Goal: Find specific page/section: Find specific page/section

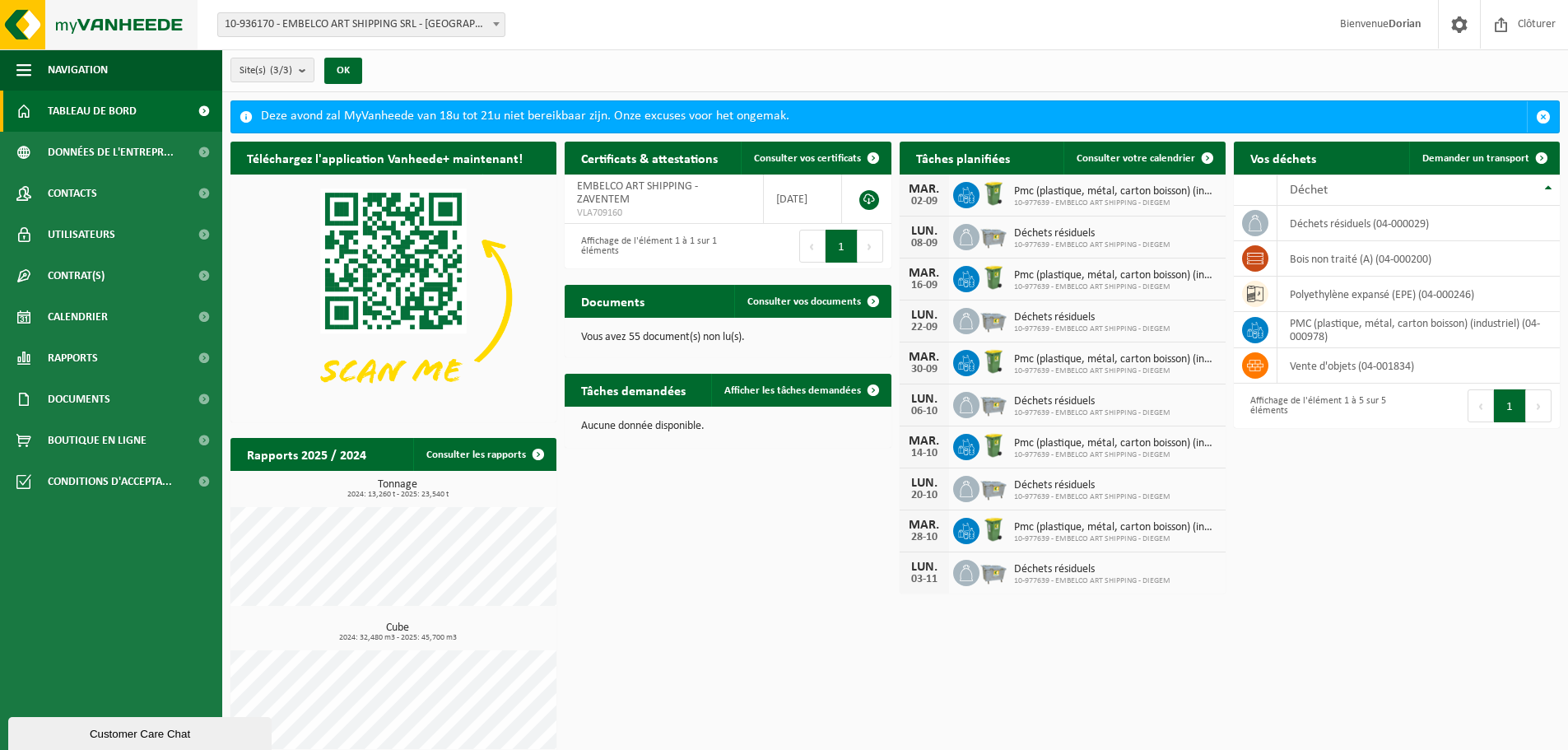
click at [108, 24] on img at bounding box center [99, 24] width 197 height 49
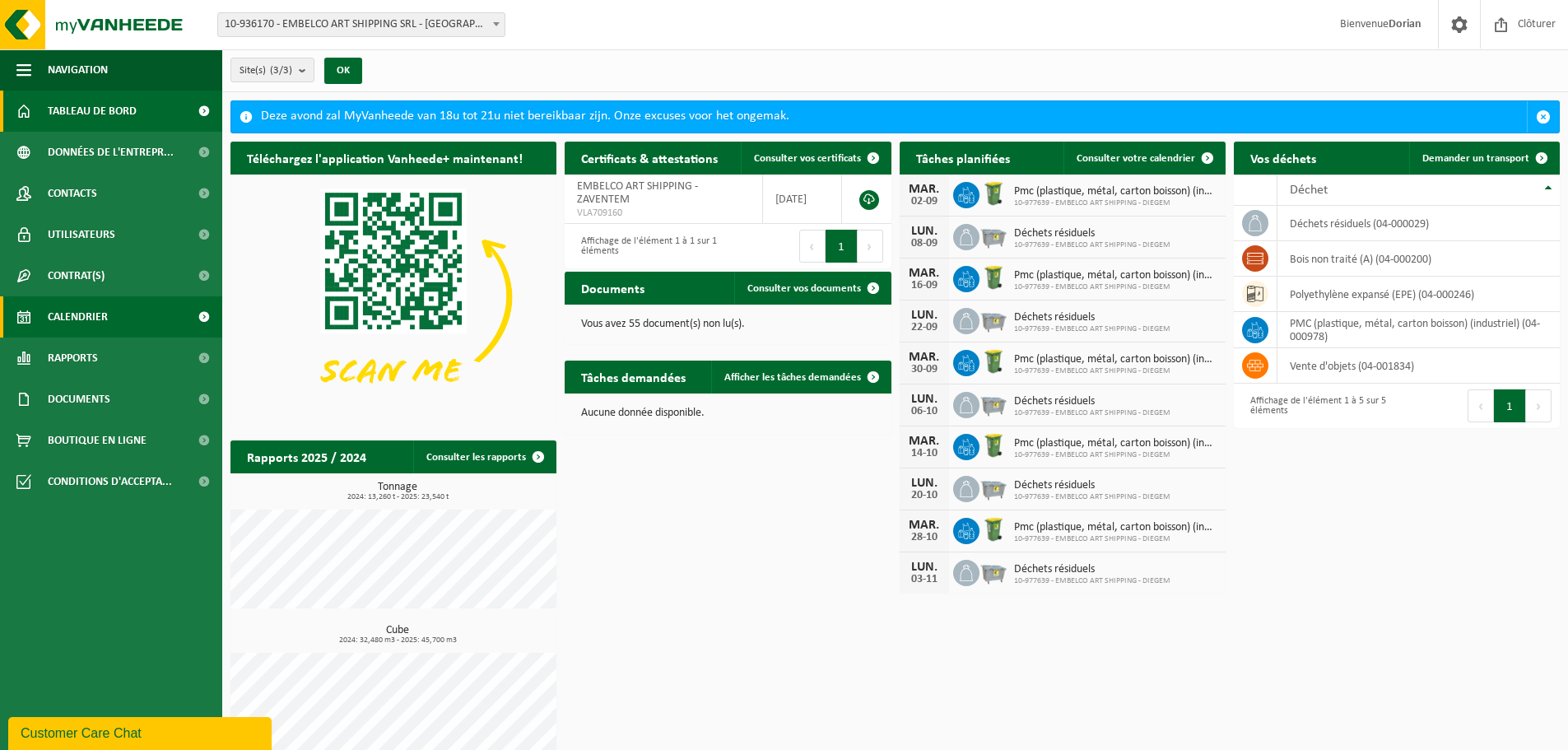
click at [135, 317] on link "Calendrier" at bounding box center [111, 316] width 222 height 41
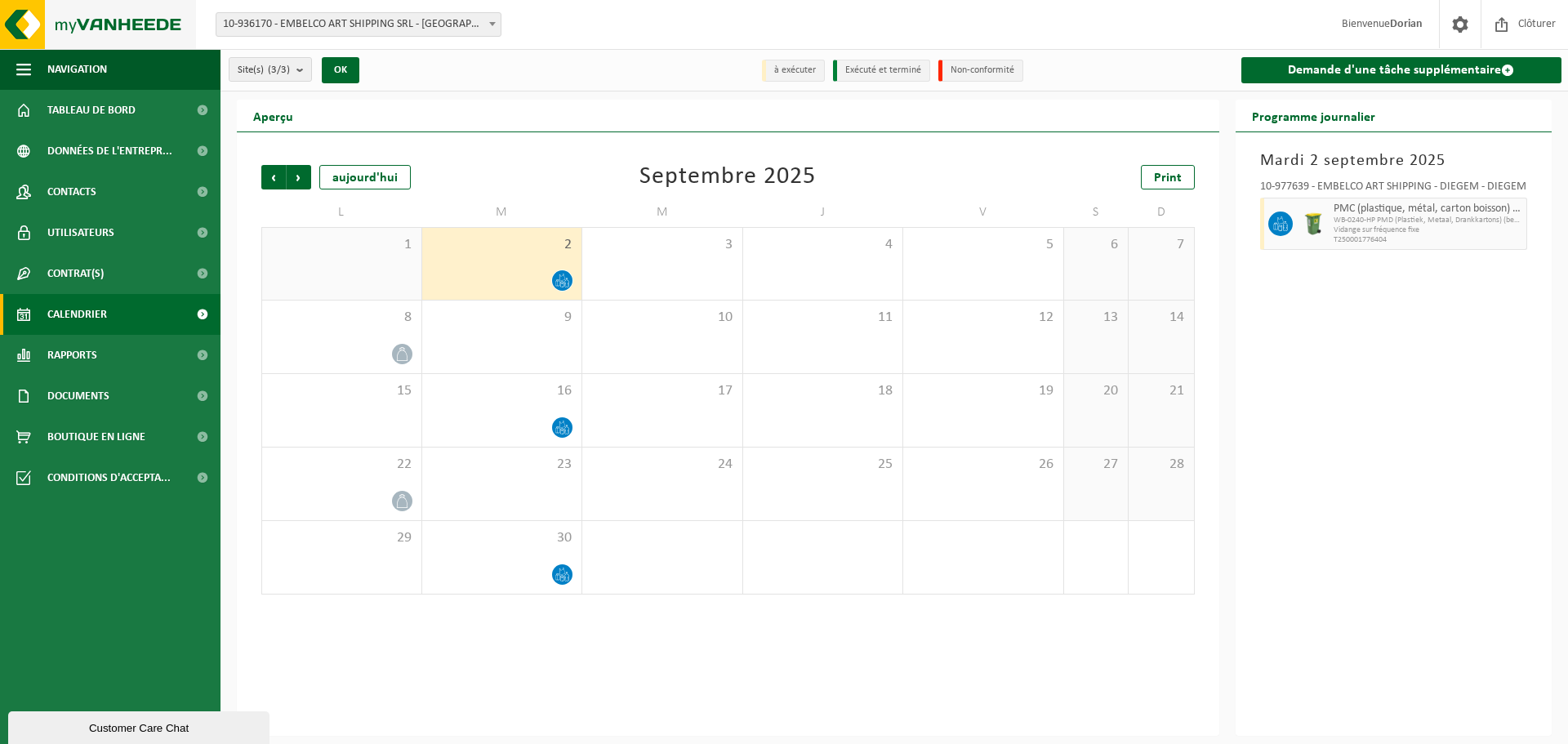
click at [154, 32] on img at bounding box center [98, 24] width 196 height 49
